Goal: Task Accomplishment & Management: Use online tool/utility

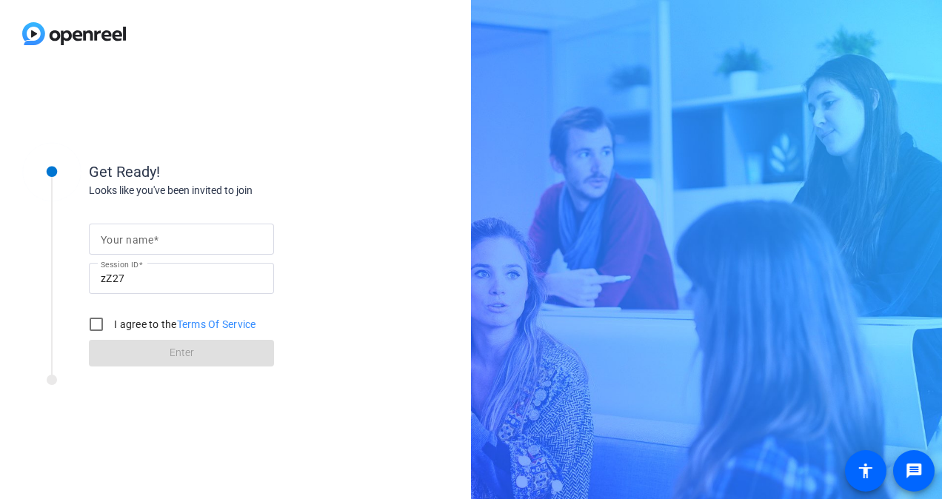
click at [196, 224] on div at bounding box center [182, 239] width 162 height 31
type input "[PERSON_NAME] [PERSON_NAME]"
drag, startPoint x: 99, startPoint y: 327, endPoint x: 109, endPoint y: 336, distance: 13.6
click at [100, 326] on input "I agree to the Terms Of Service" at bounding box center [96, 325] width 30 height 30
checkbox input "true"
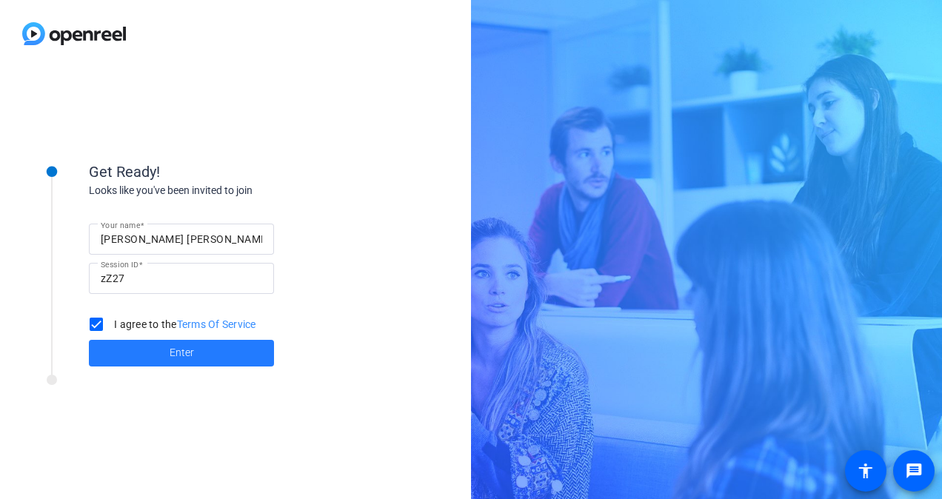
click at [127, 352] on span at bounding box center [181, 354] width 185 height 36
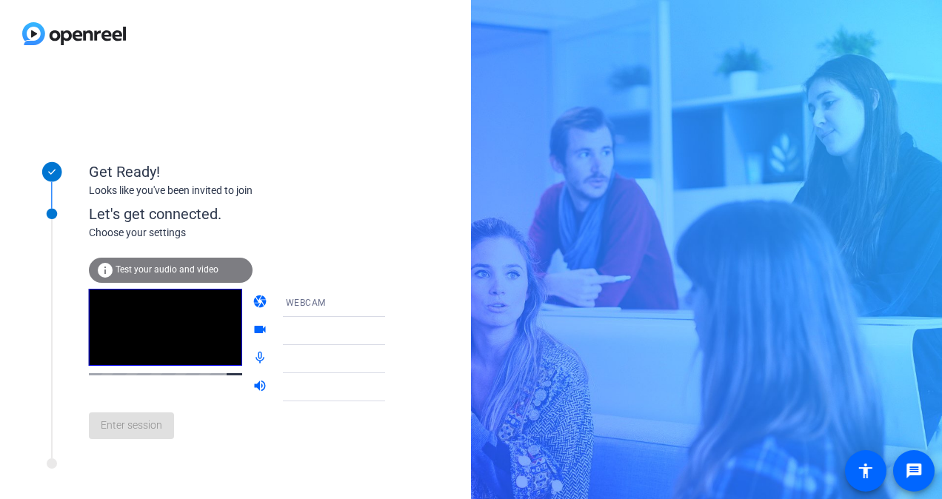
click at [207, 271] on span "Test your audio and video" at bounding box center [167, 270] width 103 height 10
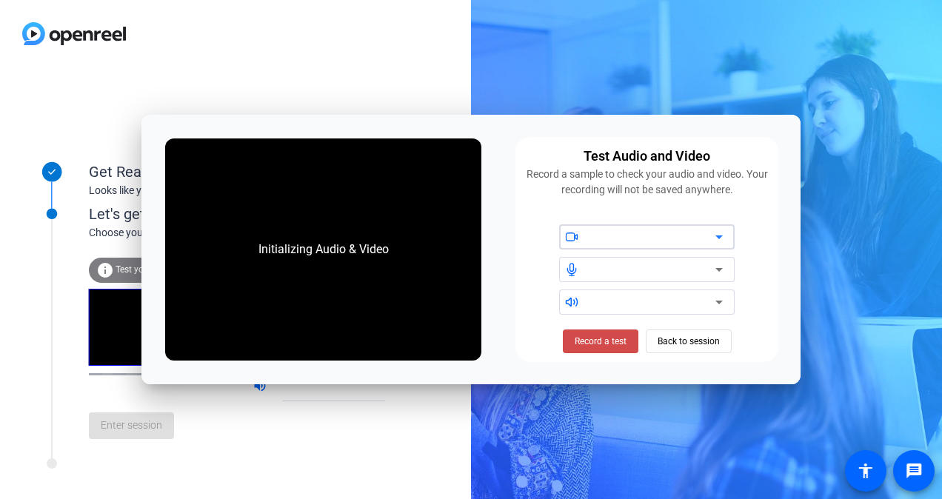
click at [622, 343] on span "Record a test" at bounding box center [601, 341] width 52 height 13
click at [716, 242] on icon at bounding box center [720, 237] width 18 height 18
click at [728, 239] on div at bounding box center [647, 236] width 176 height 25
click at [626, 347] on span "Stop Testing (6s)" at bounding box center [600, 341] width 67 height 13
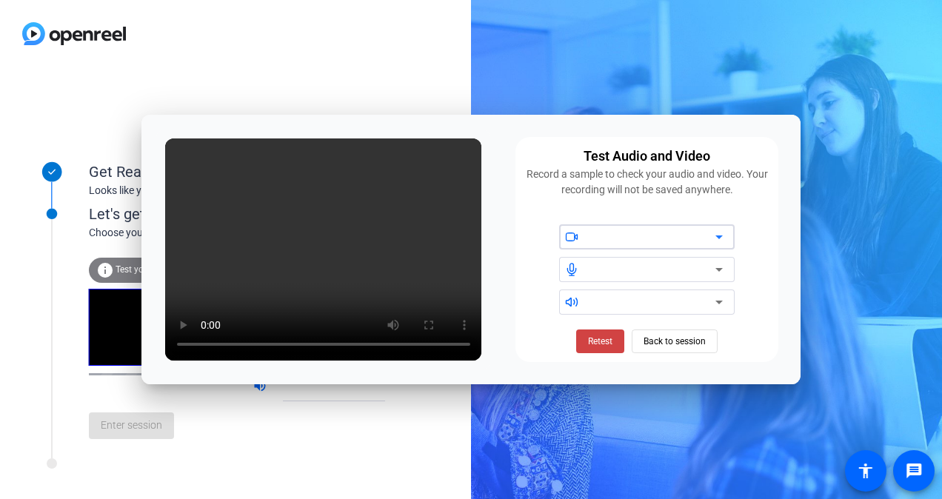
click at [719, 242] on icon at bounding box center [720, 237] width 18 height 18
drag, startPoint x: 244, startPoint y: 284, endPoint x: 267, endPoint y: 297, distance: 25.9
click at [244, 284] on video at bounding box center [323, 250] width 317 height 222
click at [657, 347] on span "Back to session" at bounding box center [675, 341] width 62 height 28
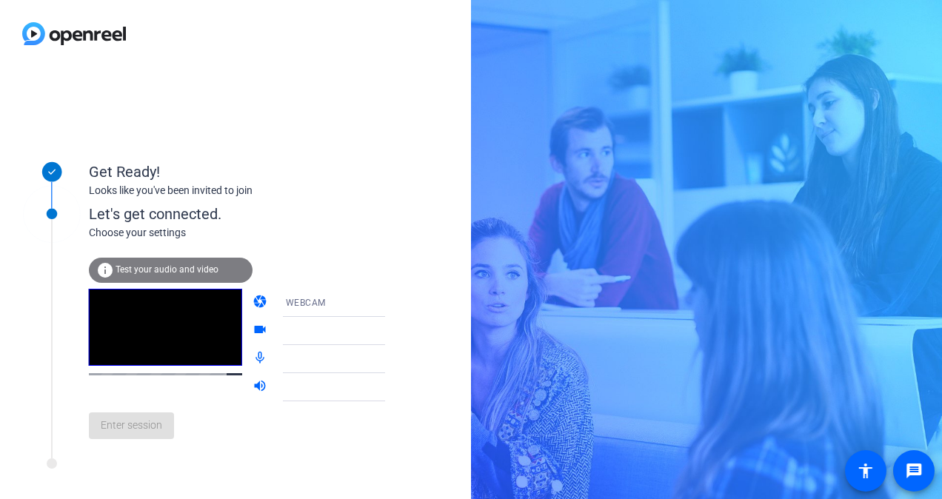
click at [391, 308] on icon at bounding box center [400, 303] width 18 height 18
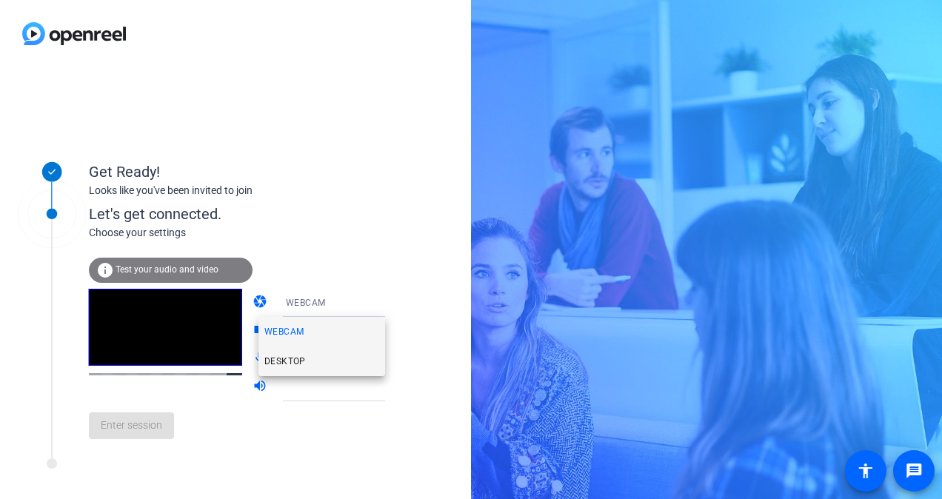
click at [331, 360] on mat-option "DESKTOP" at bounding box center [322, 362] width 127 height 30
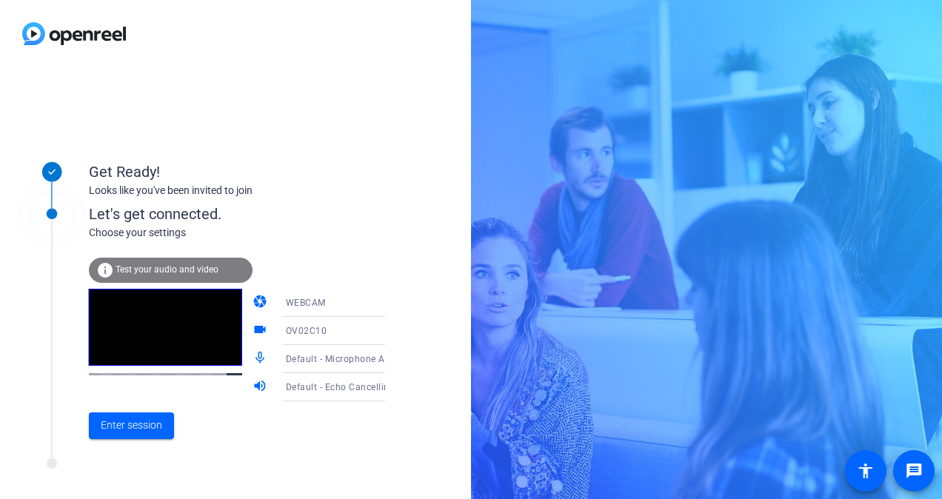
click at [391, 365] on icon at bounding box center [400, 359] width 18 height 18
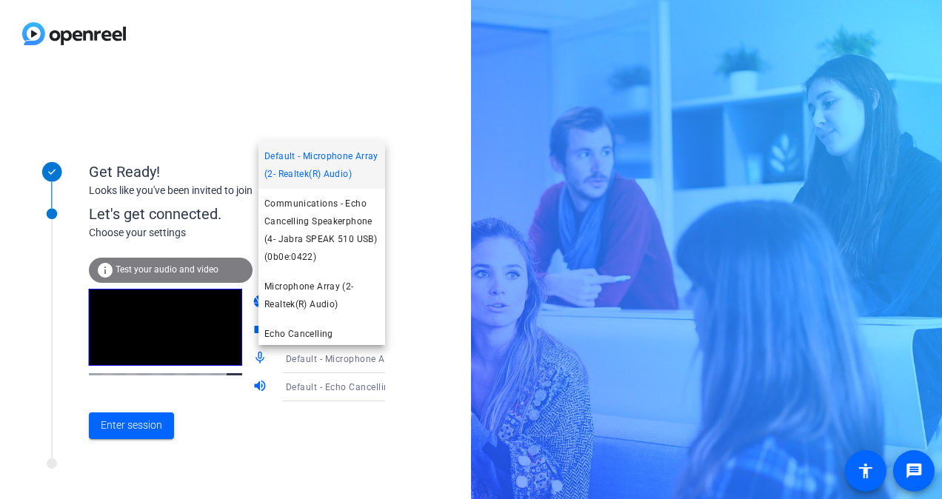
click at [387, 425] on div at bounding box center [471, 249] width 942 height 499
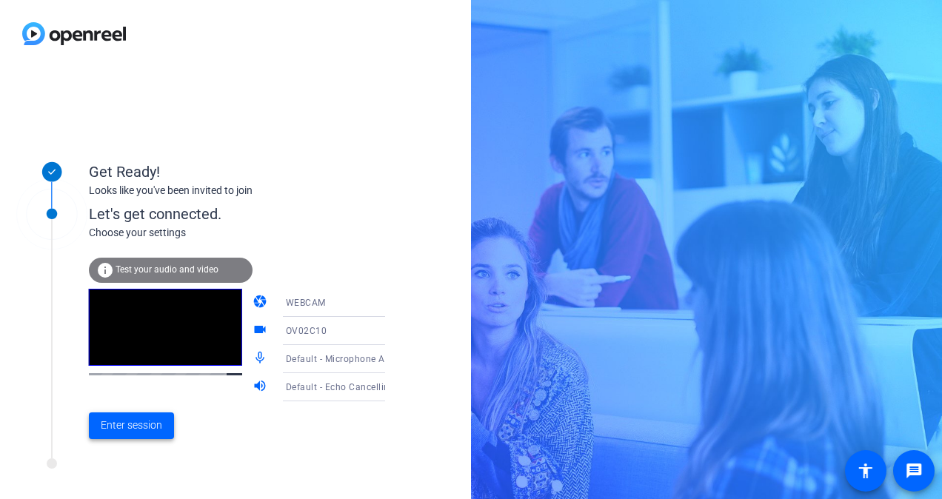
click at [144, 420] on span "Enter session" at bounding box center [131, 426] width 61 height 16
